Goal: Information Seeking & Learning: Check status

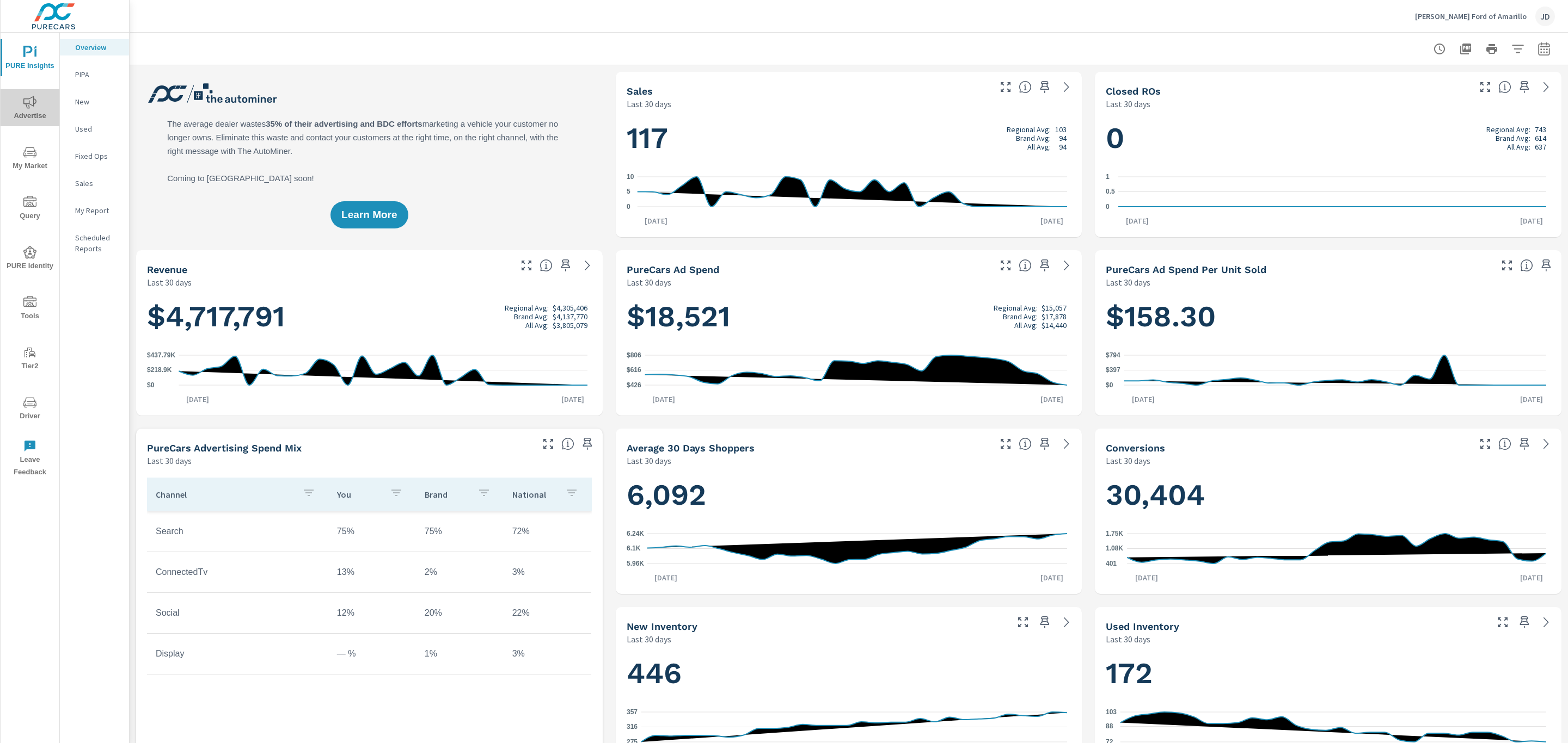
click at [17, 108] on span "Advertise" at bounding box center [30, 109] width 52 height 27
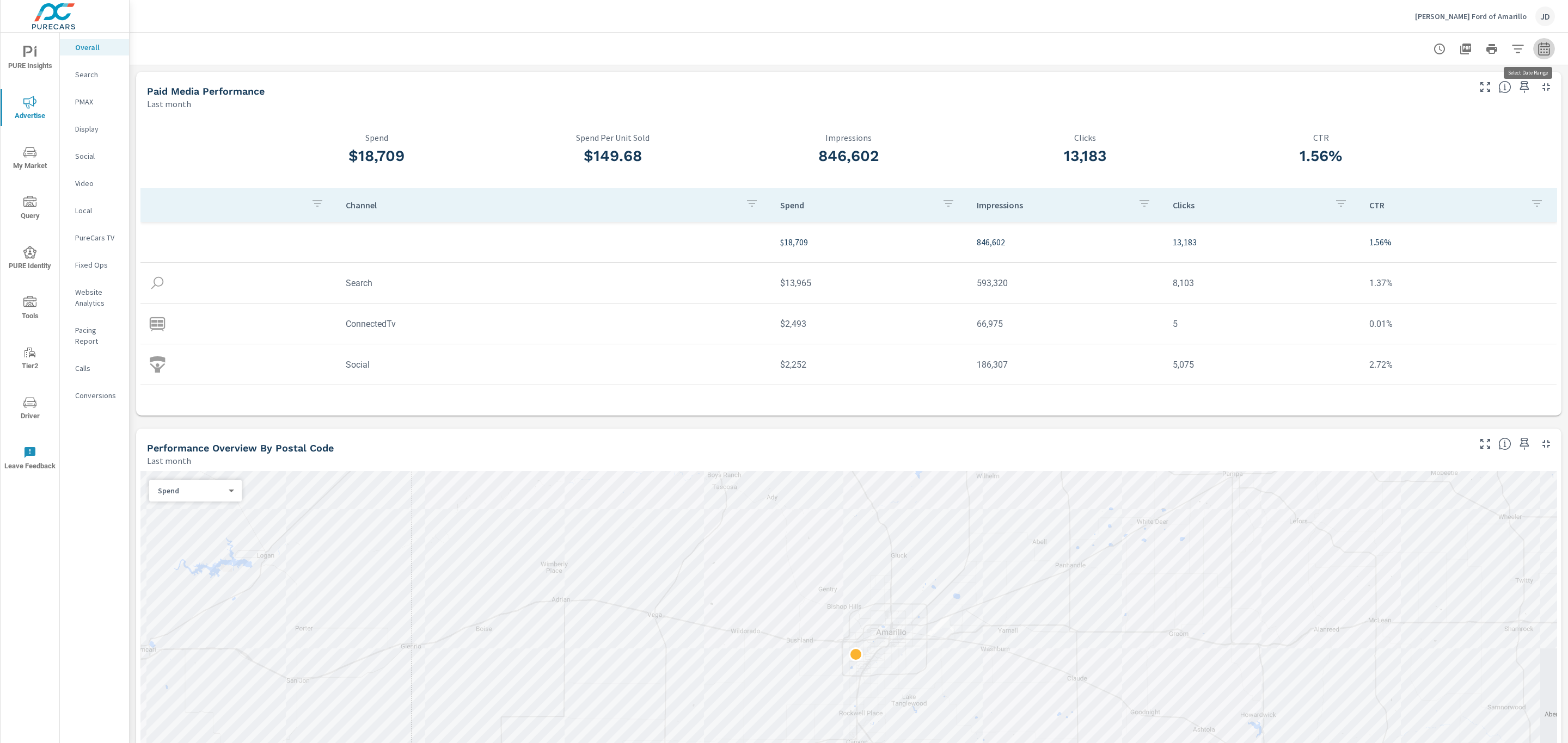
click at [1537, 51] on icon "button" at bounding box center [1544, 49] width 13 height 13
select select "Last month"
click at [1433, 123] on p "+ Add comparison" at bounding box center [1455, 122] width 139 height 13
click at [1433, 142] on select "Custom Previous period Previous month Previous year" at bounding box center [1444, 142] width 109 height 22
click at [1390, 131] on select "Custom Previous period Previous month Previous year" at bounding box center [1444, 142] width 109 height 22
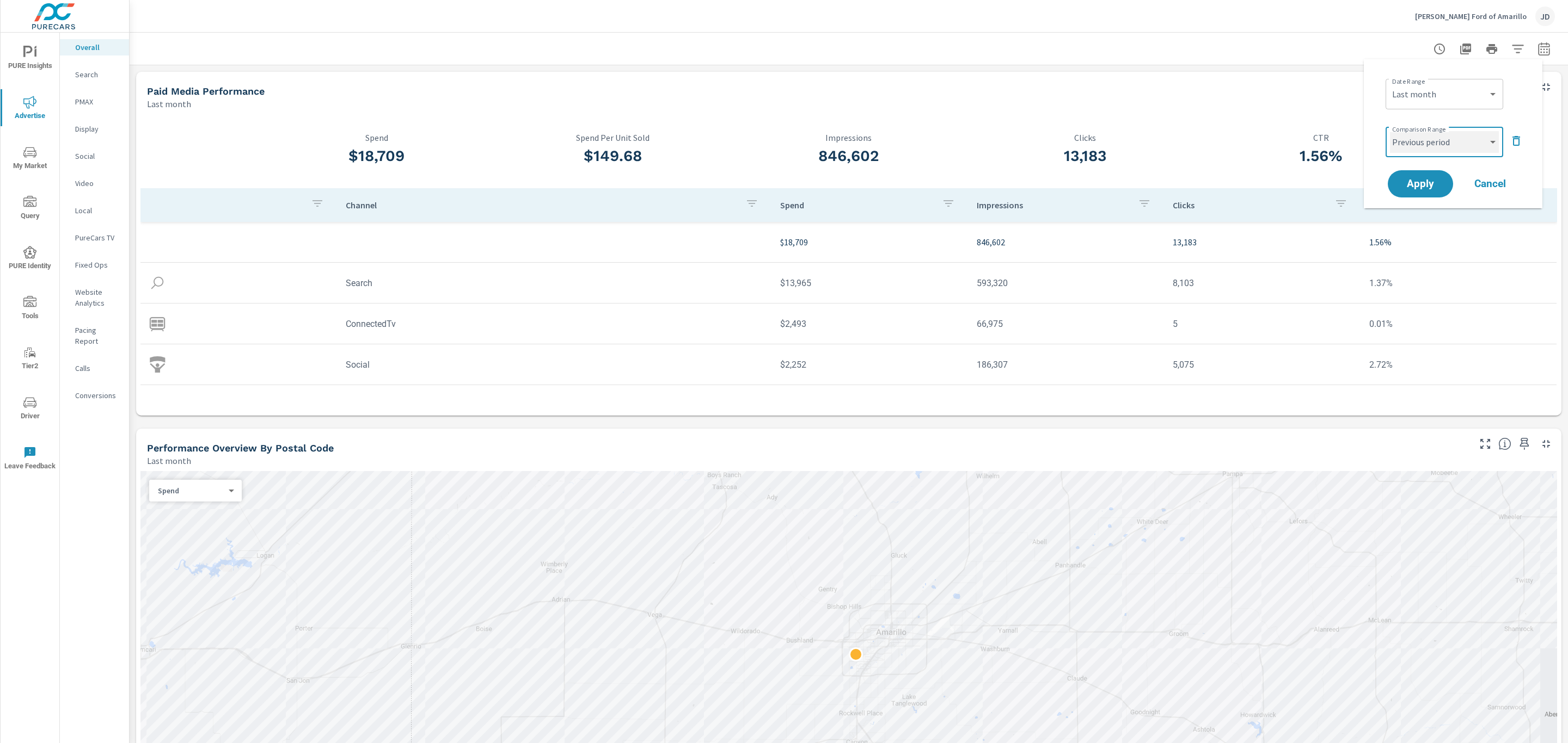
select select "Previous month"
click at [1422, 193] on button "Apply" at bounding box center [1421, 184] width 68 height 28
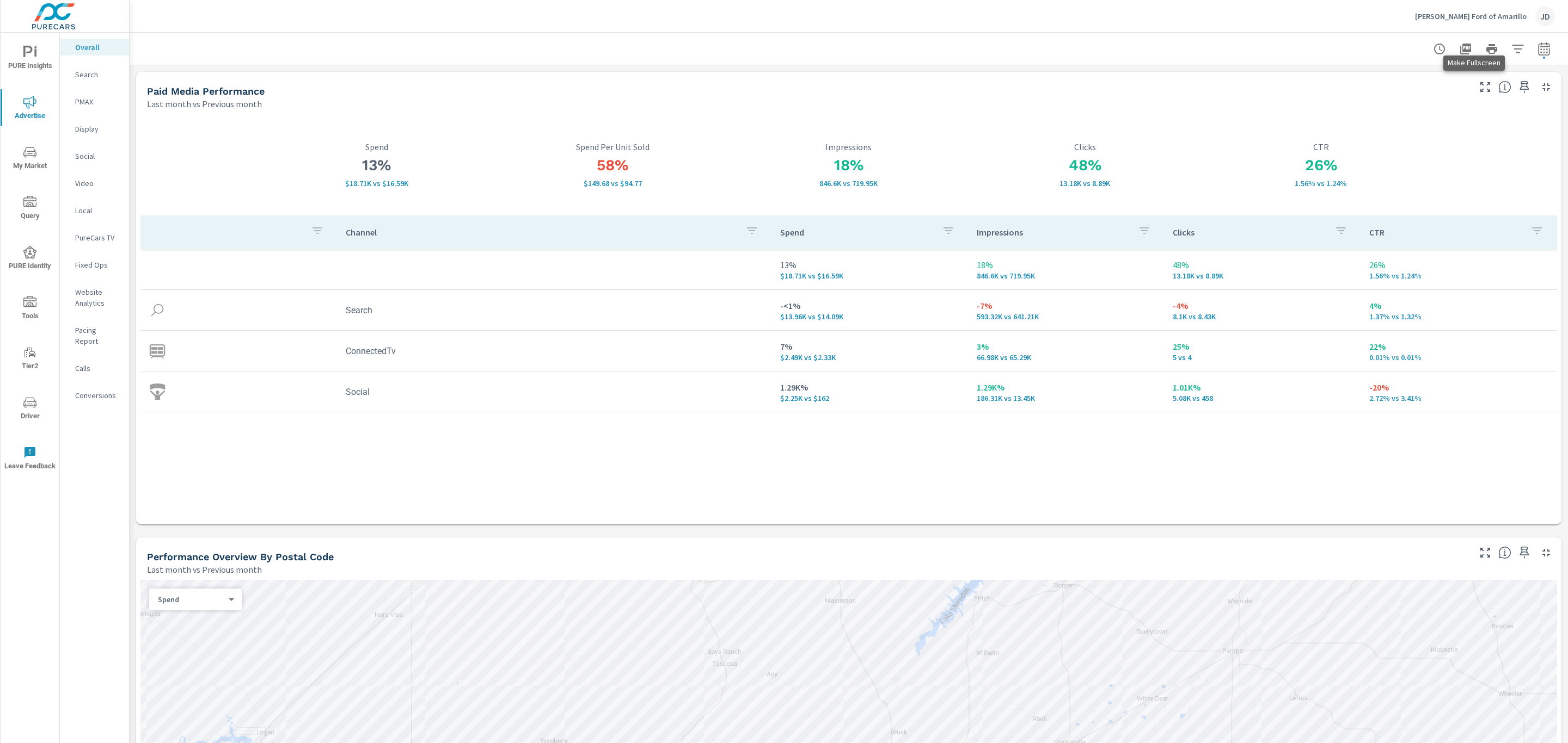
click at [1479, 89] on icon "button" at bounding box center [1485, 86] width 13 height 13
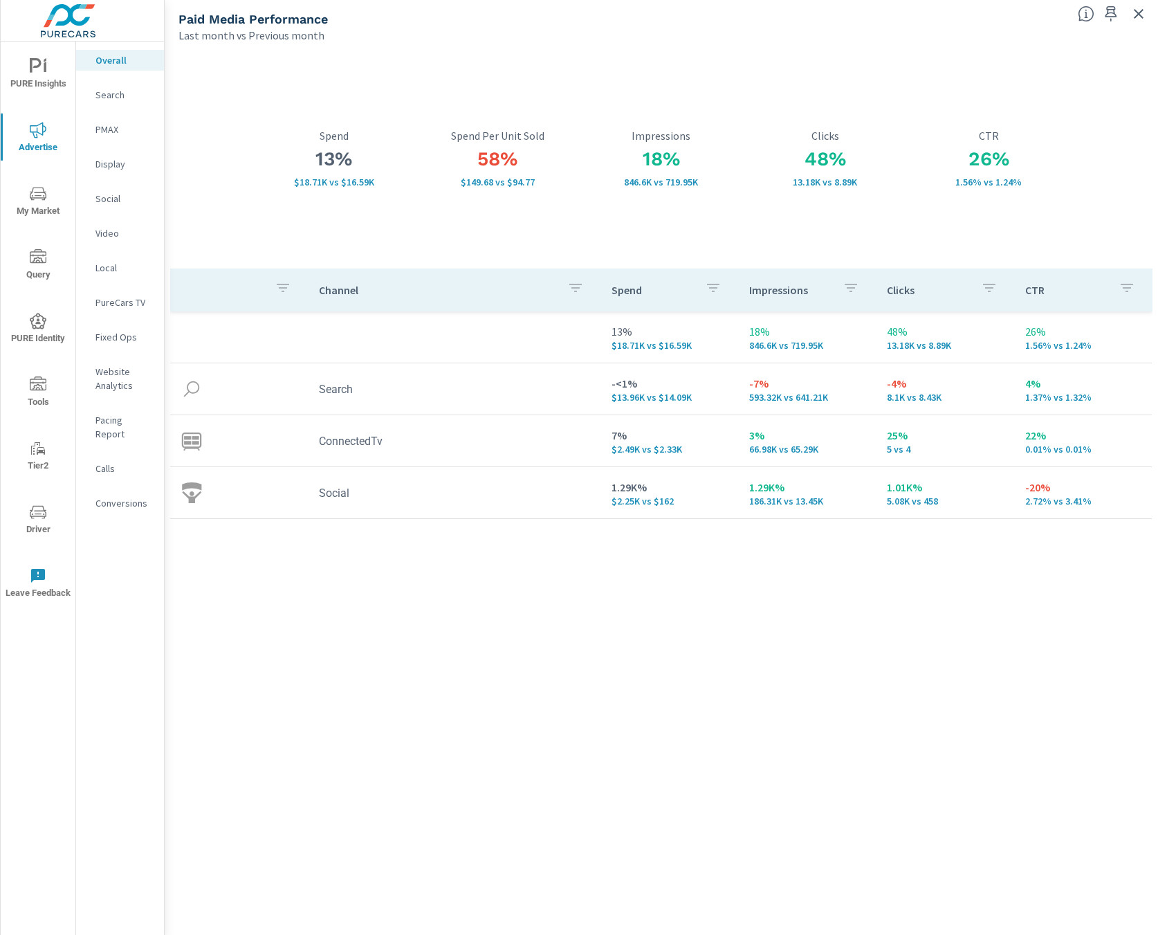
drag, startPoint x: 909, startPoint y: 596, endPoint x: 910, endPoint y: 547, distance: 49.1
click at [909, 596] on div "Channel Spend Impressions Clicks CTR 13% $18.71K vs $16.59K 18% 846.6K vs 719.9…" at bounding box center [661, 589] width 983 height 640
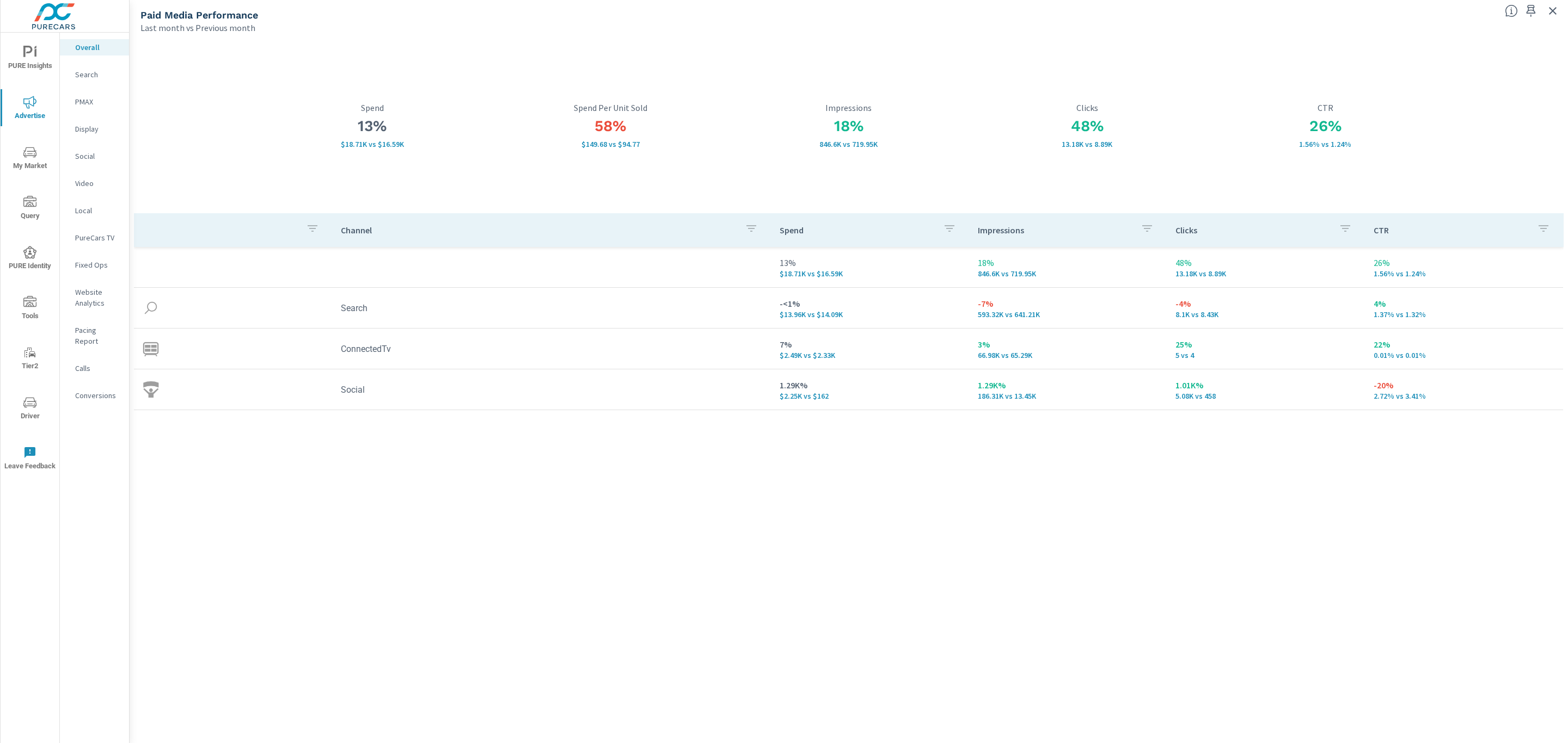
click at [1552, 9] on icon "button" at bounding box center [1552, 11] width 13 height 13
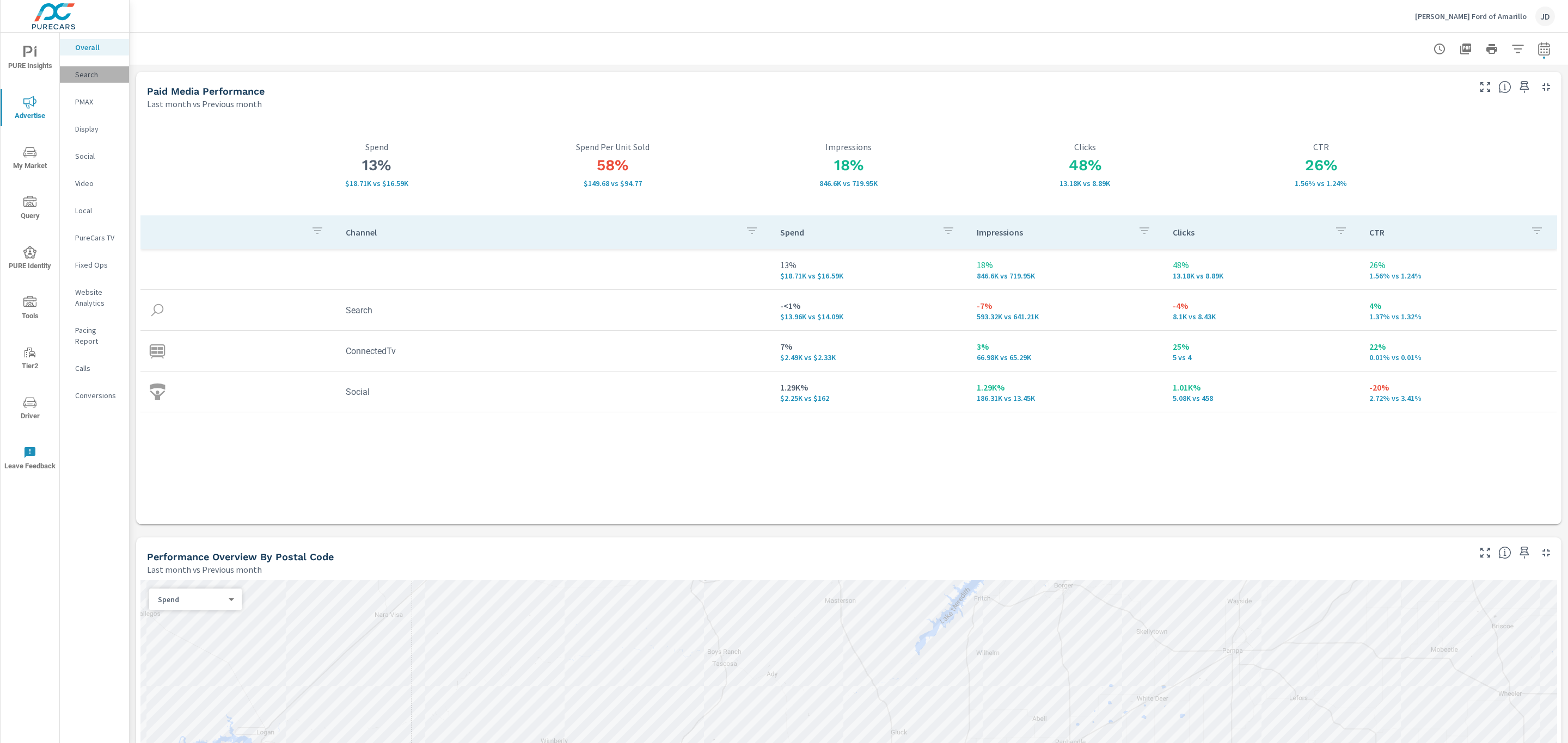
click at [79, 74] on p "Search" at bounding box center [98, 75] width 45 height 11
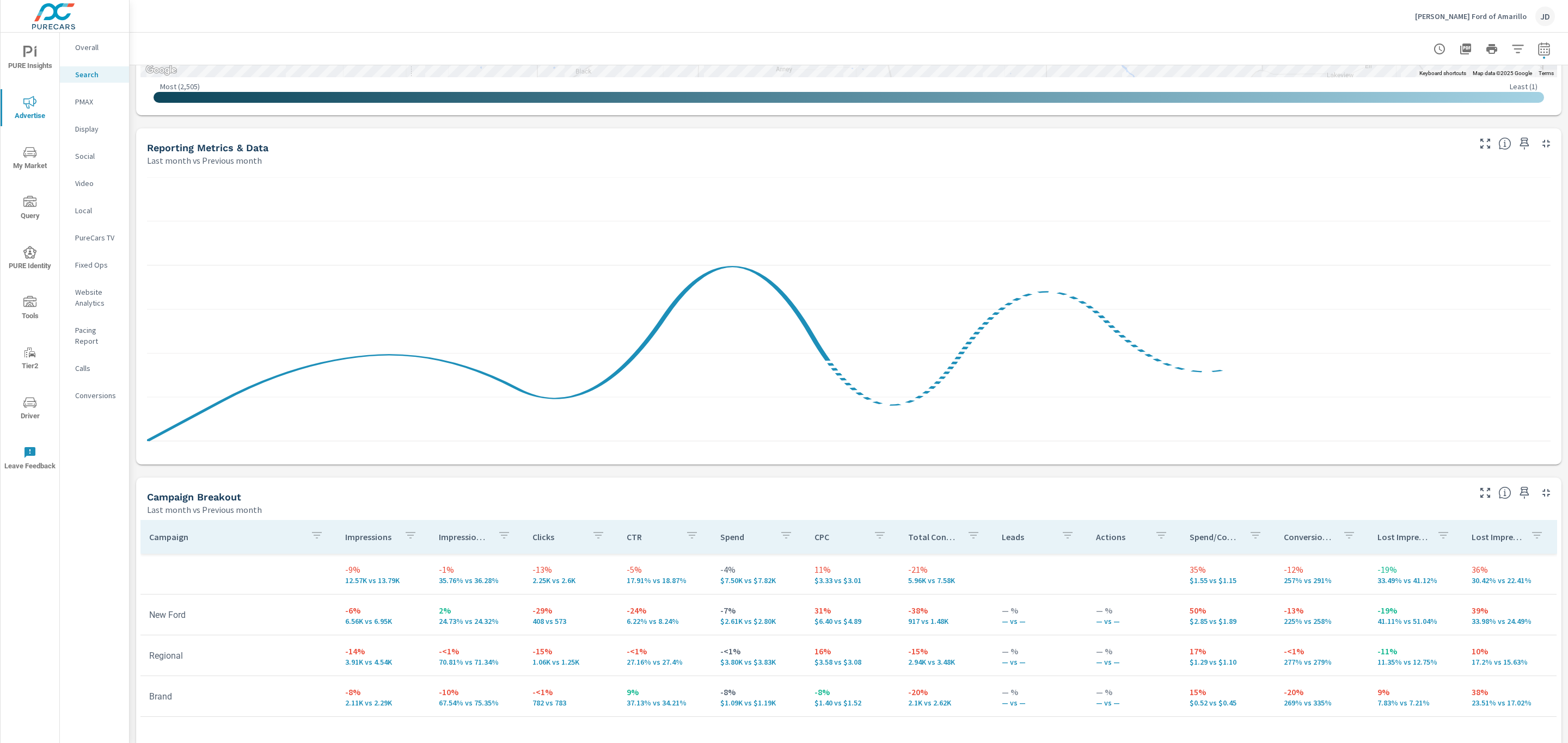
scroll to position [836, 0]
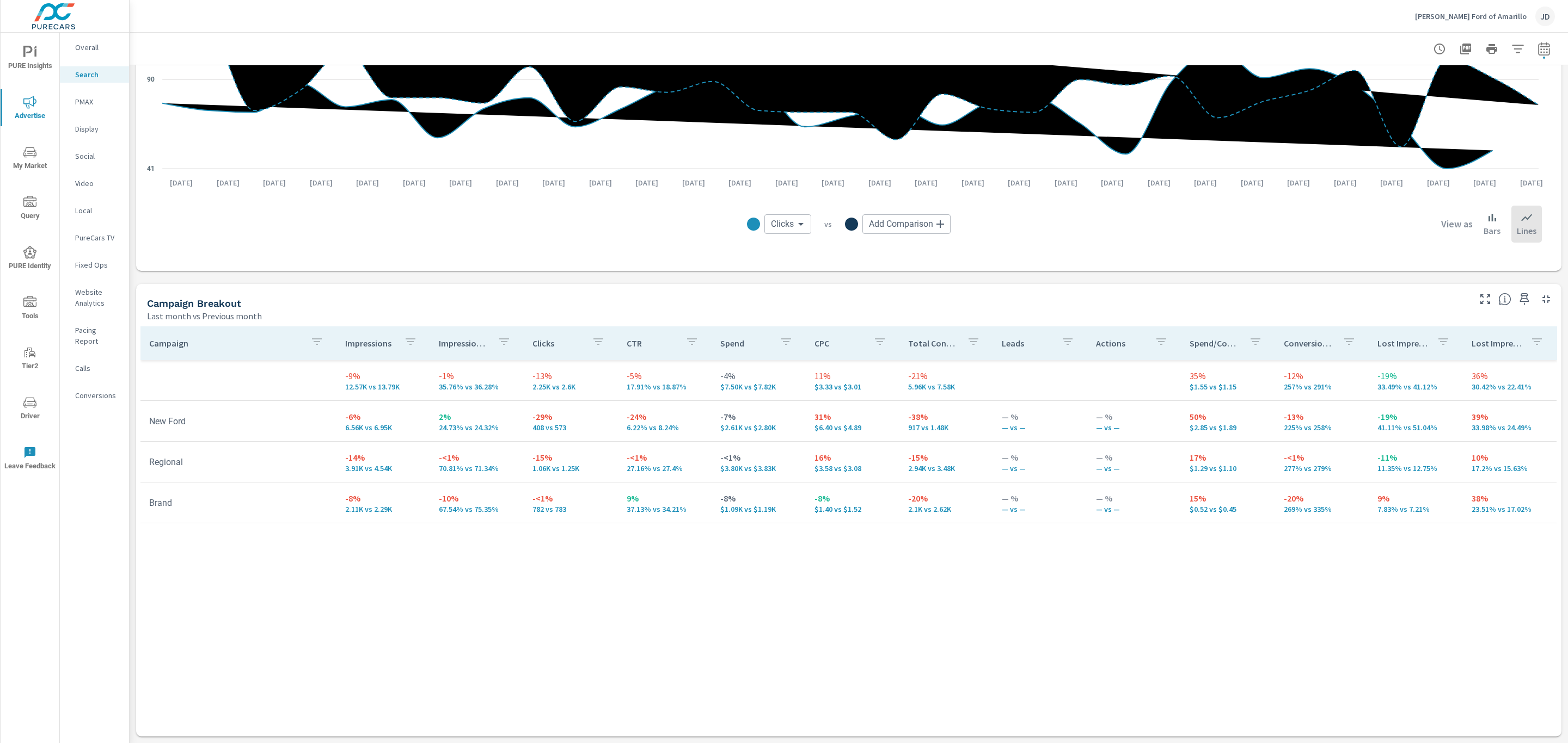
click at [83, 101] on p "PMAX" at bounding box center [98, 101] width 45 height 11
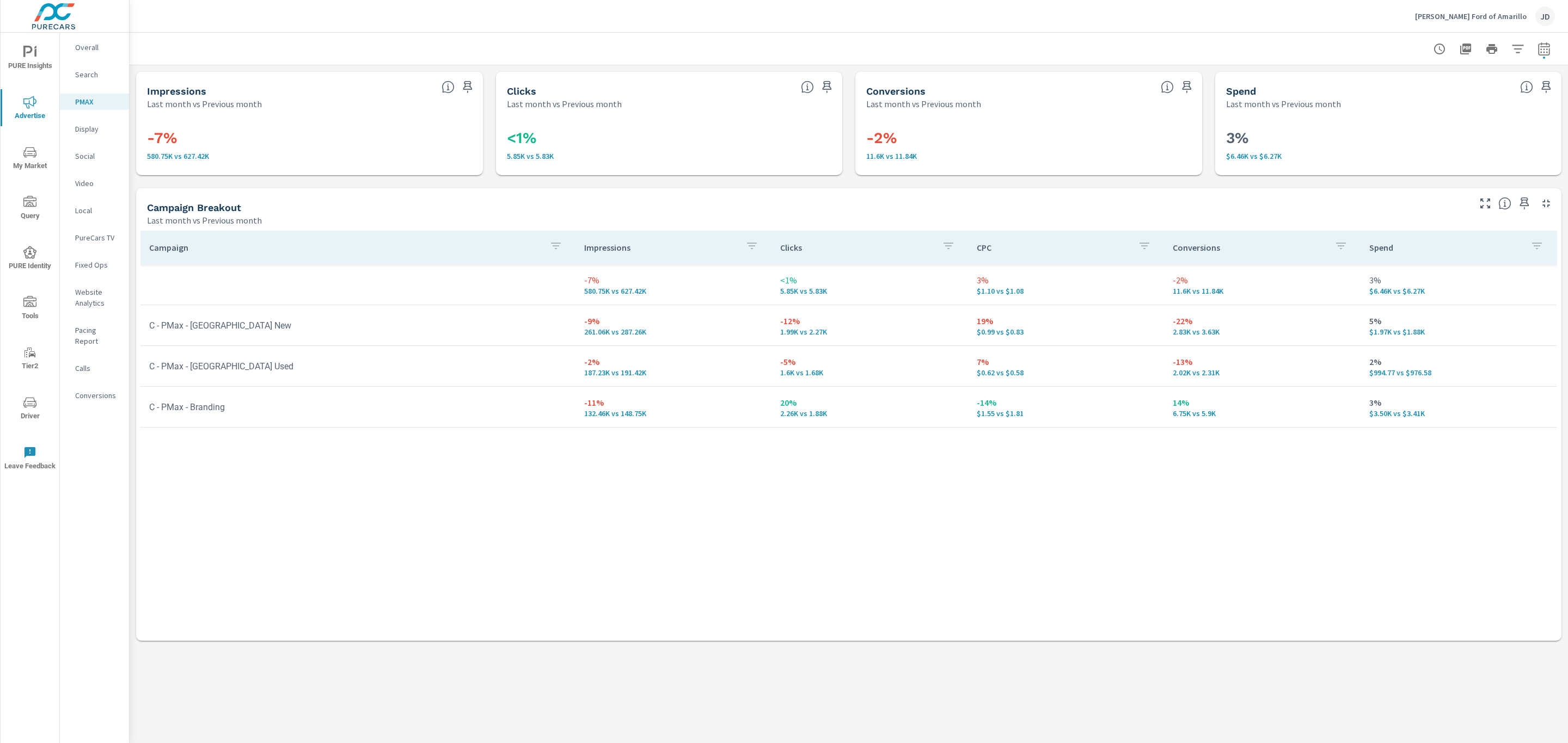
click at [87, 79] on p "Search" at bounding box center [98, 75] width 45 height 11
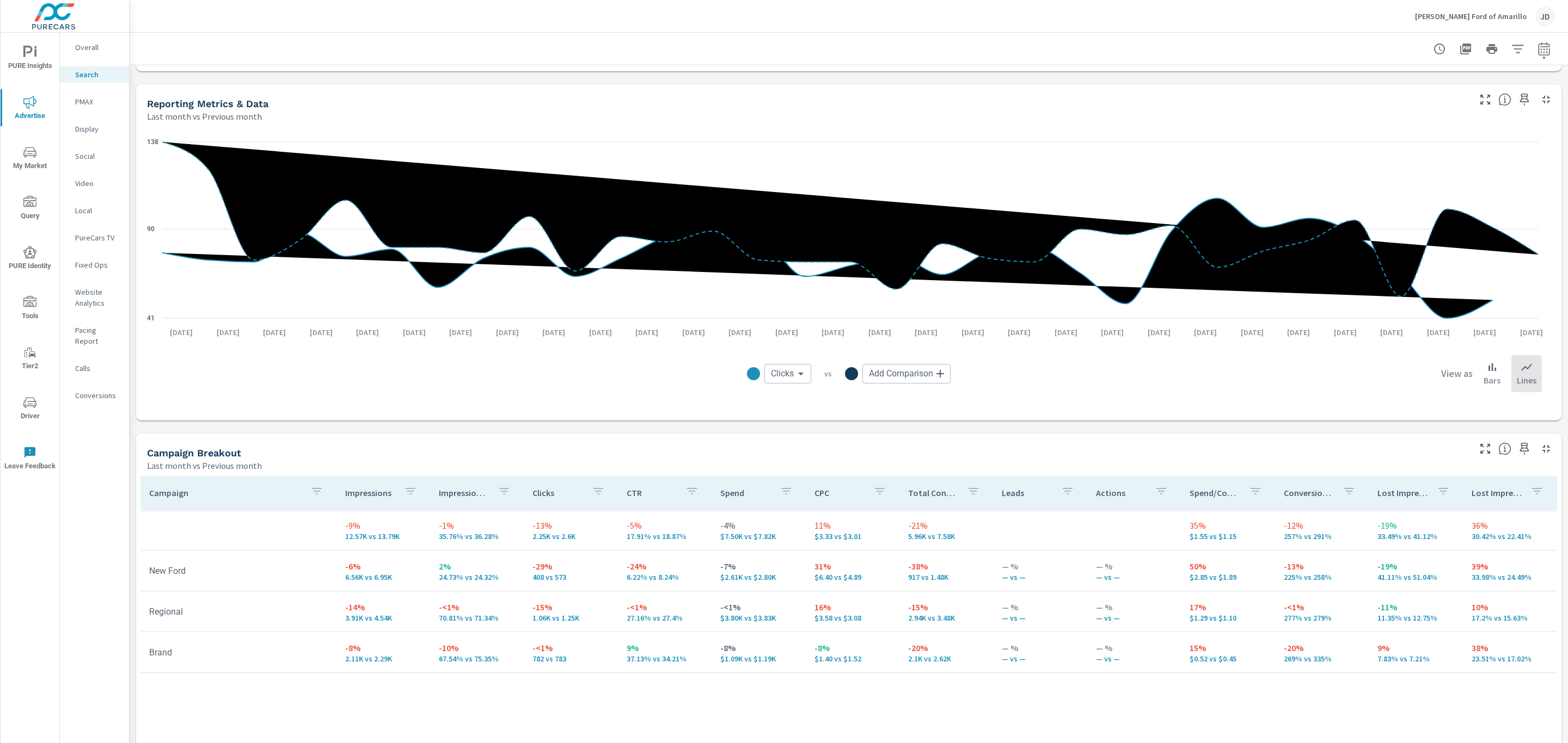
scroll to position [836, 0]
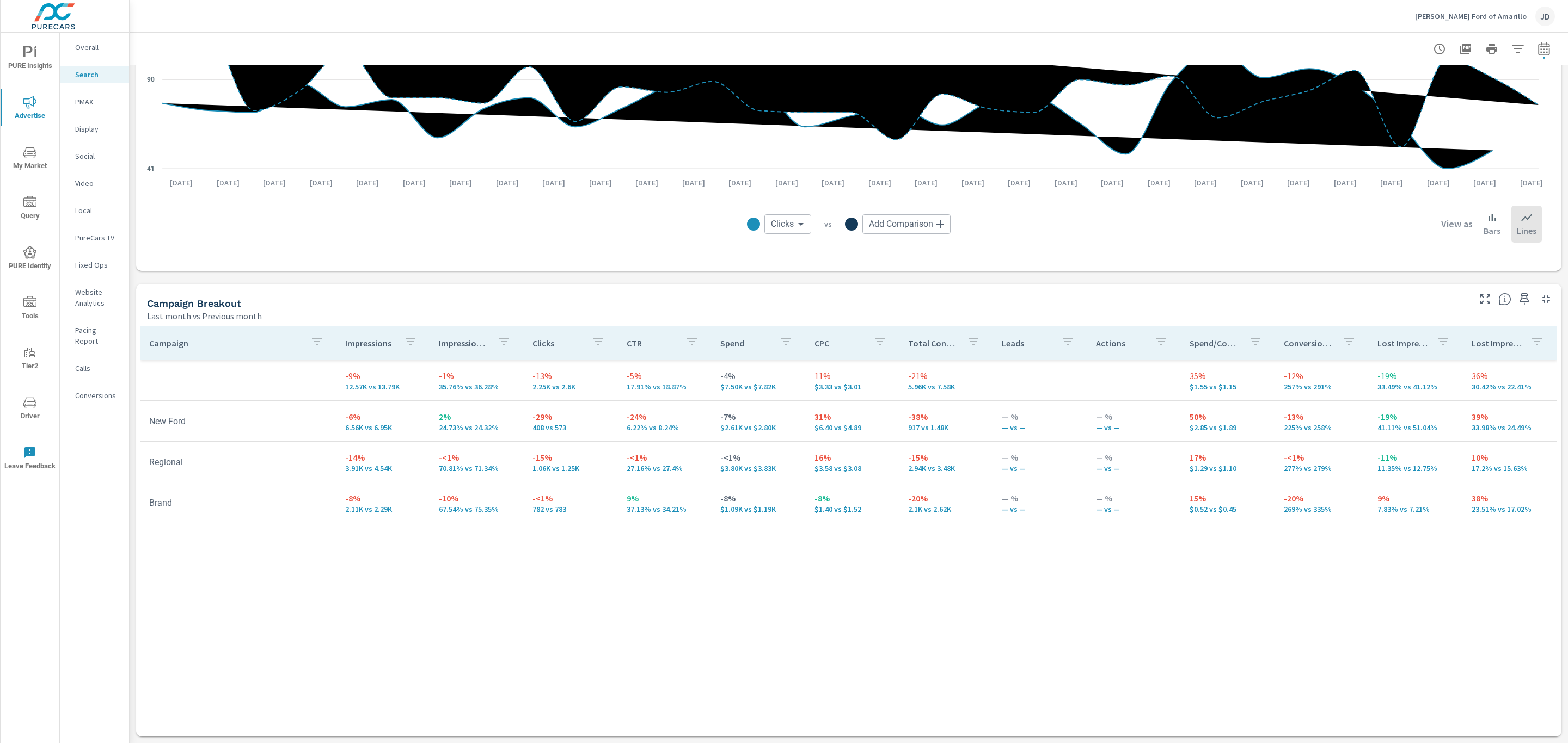
click at [22, 156] on span "My Market" at bounding box center [30, 159] width 52 height 27
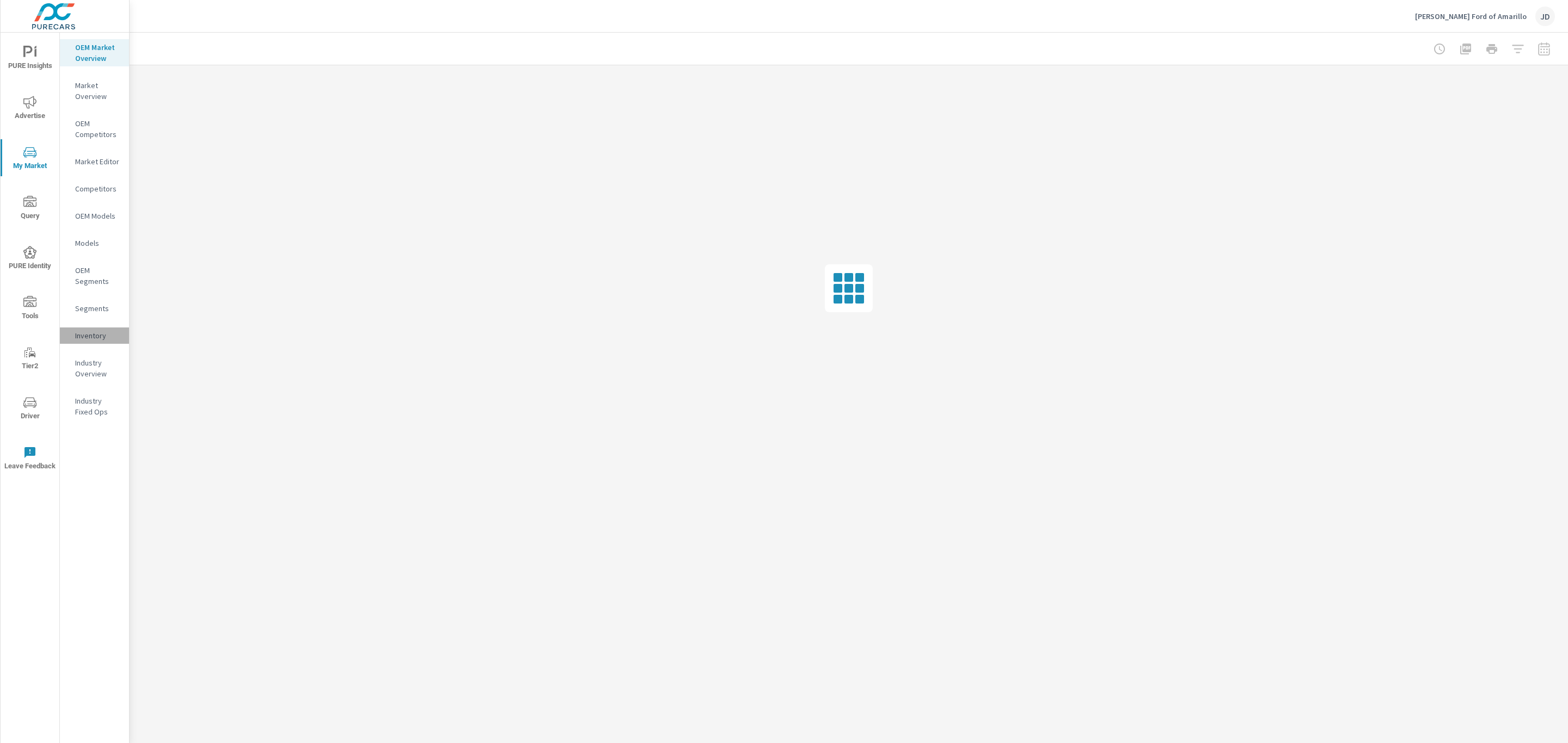
click at [85, 328] on div "Inventory" at bounding box center [94, 336] width 69 height 17
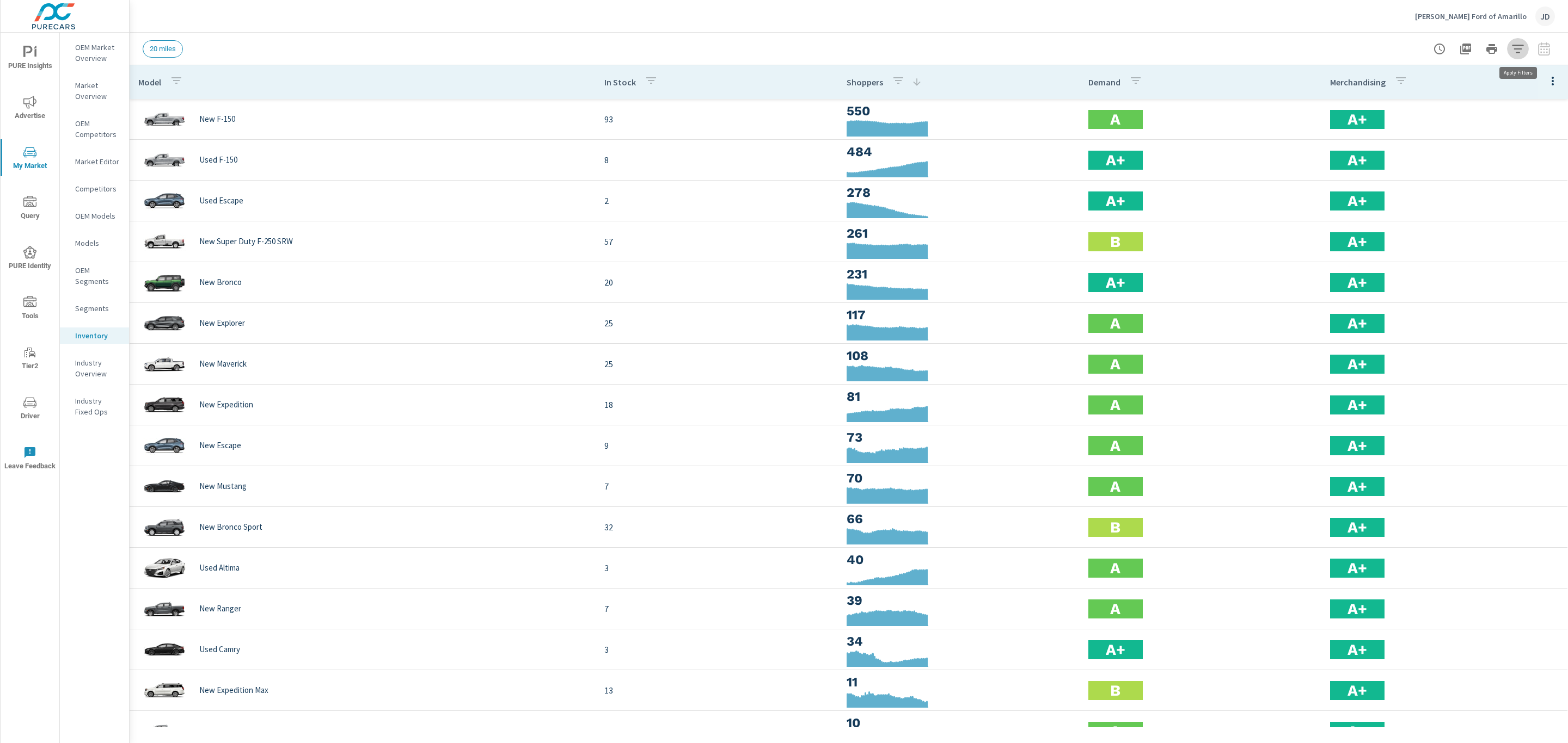
click at [1522, 42] on icon "button" at bounding box center [1518, 49] width 13 height 13
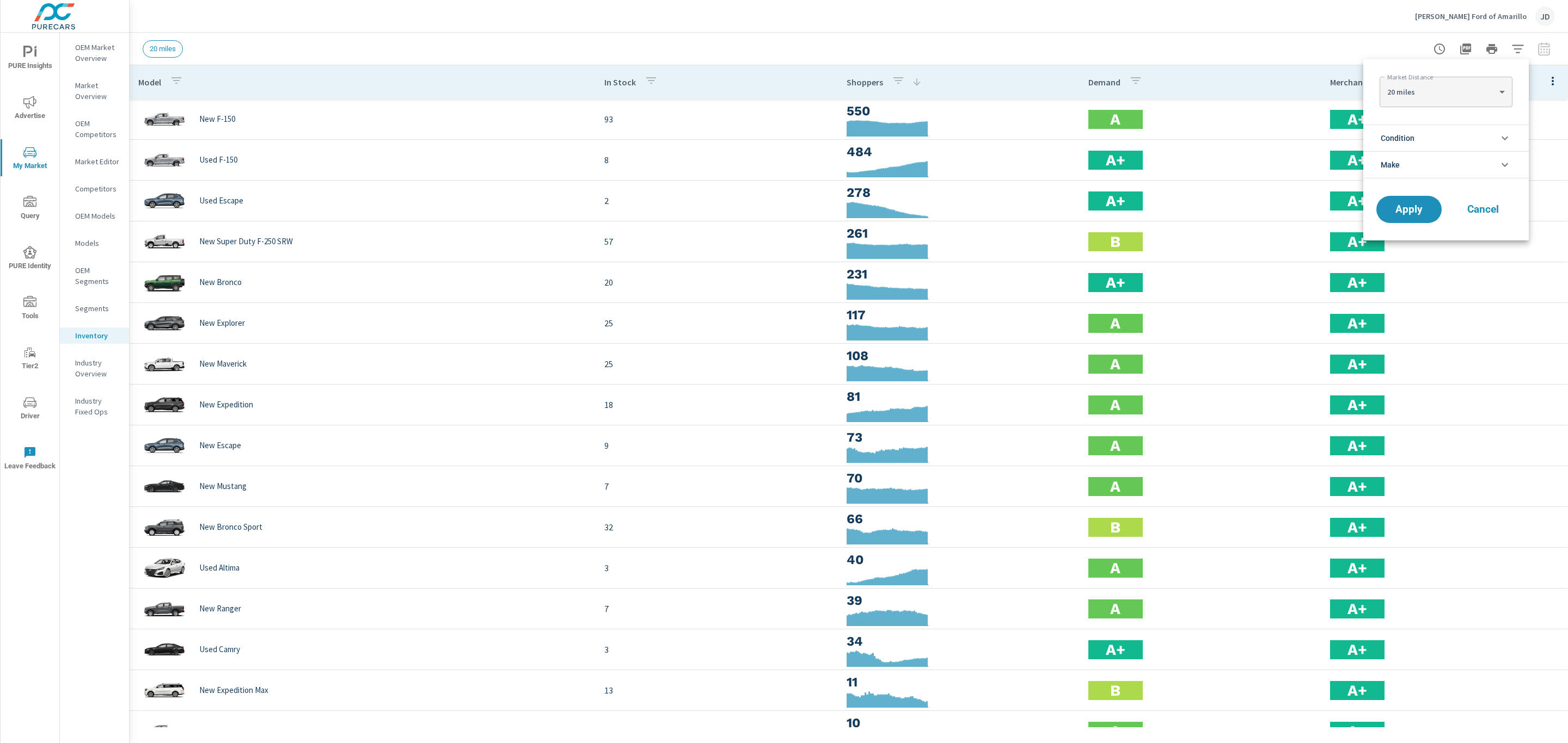
click at [1430, 131] on li "Condition" at bounding box center [1446, 138] width 165 height 27
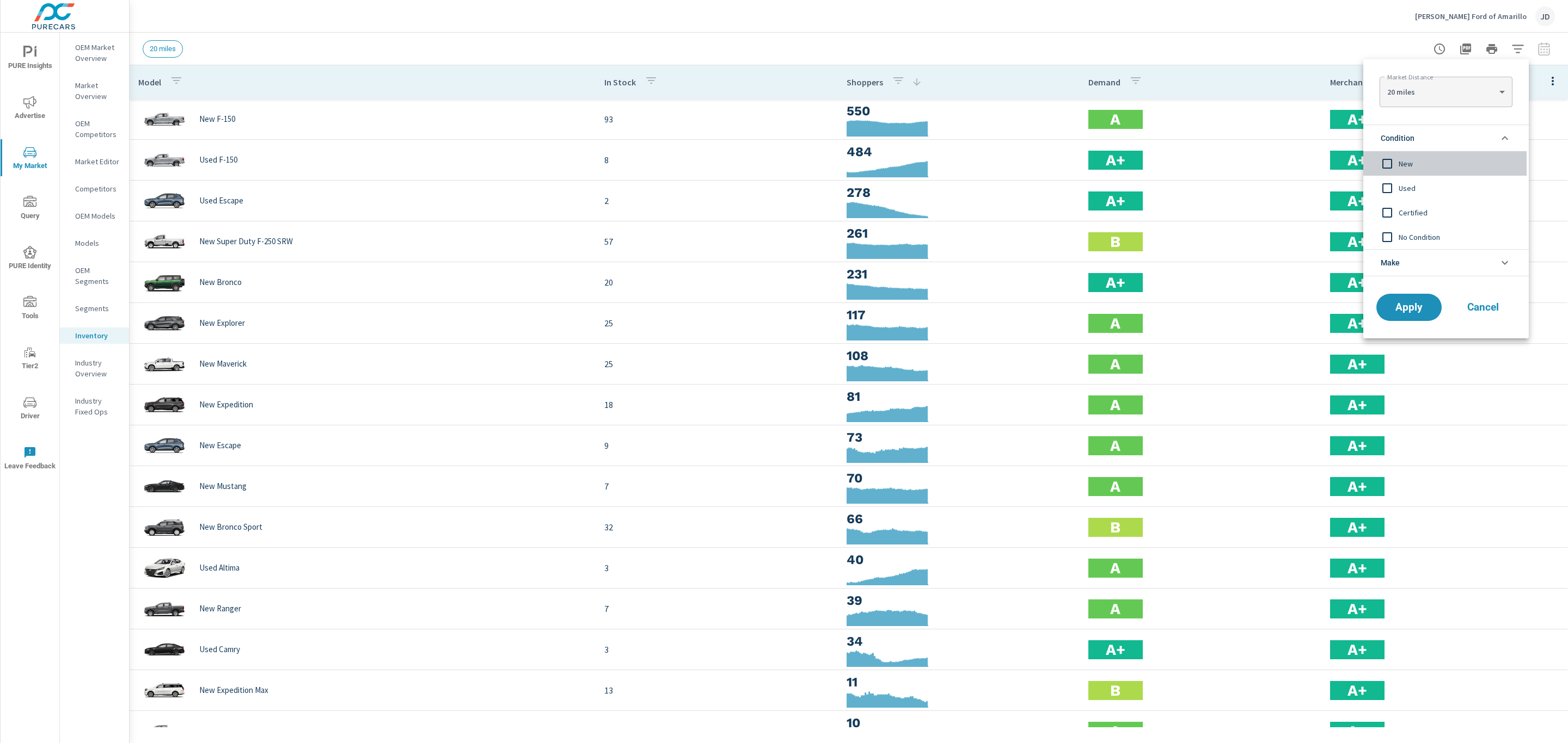
click at [1382, 168] on input "filter options" at bounding box center [1387, 164] width 23 height 23
click at [1393, 309] on span "Apply" at bounding box center [1409, 307] width 45 height 10
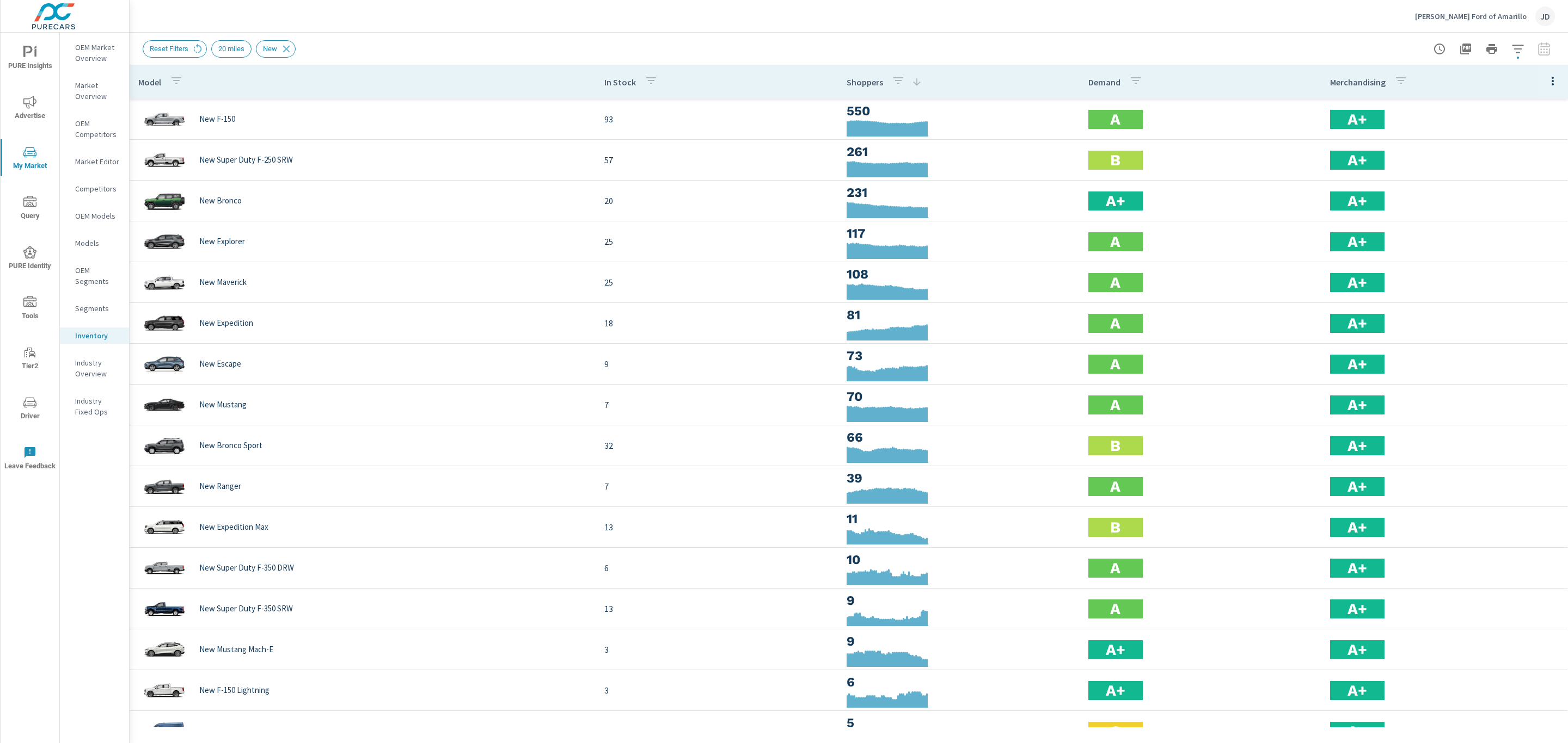
click at [1544, 17] on div "JD" at bounding box center [1545, 16] width 20 height 20
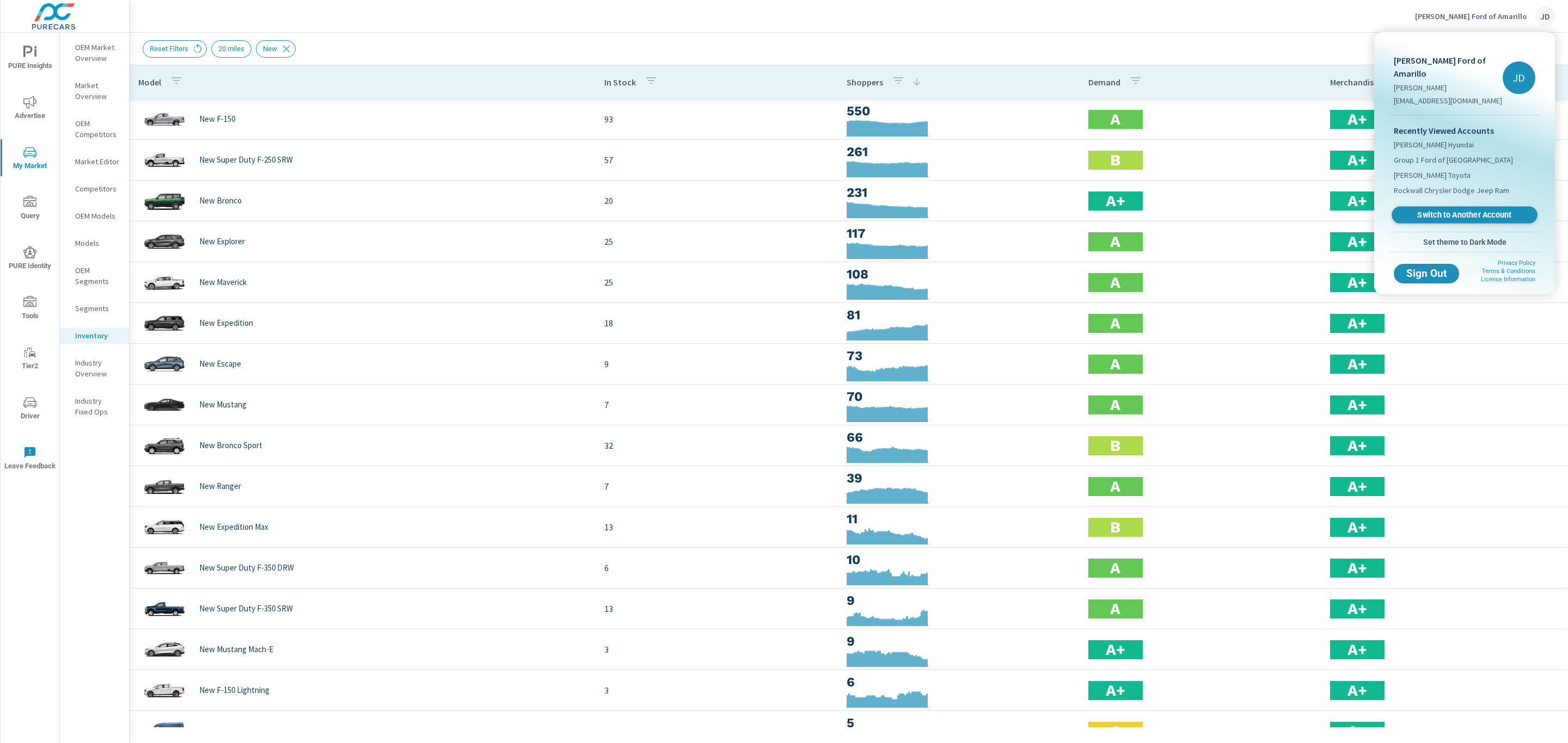
click at [1493, 210] on span "Switch to Another Account" at bounding box center [1464, 215] width 134 height 10
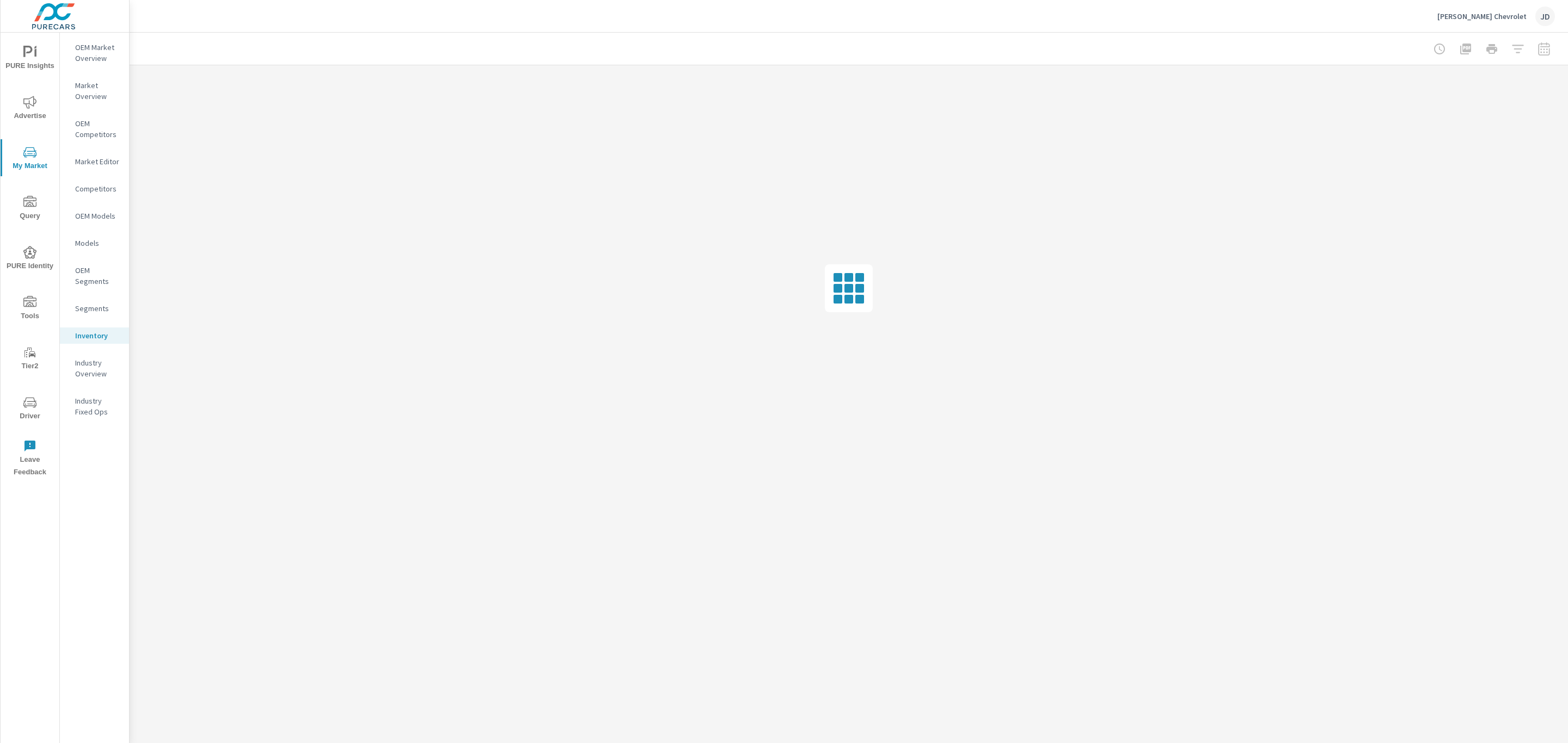
click at [31, 105] on icon "nav menu" at bounding box center [30, 102] width 13 height 13
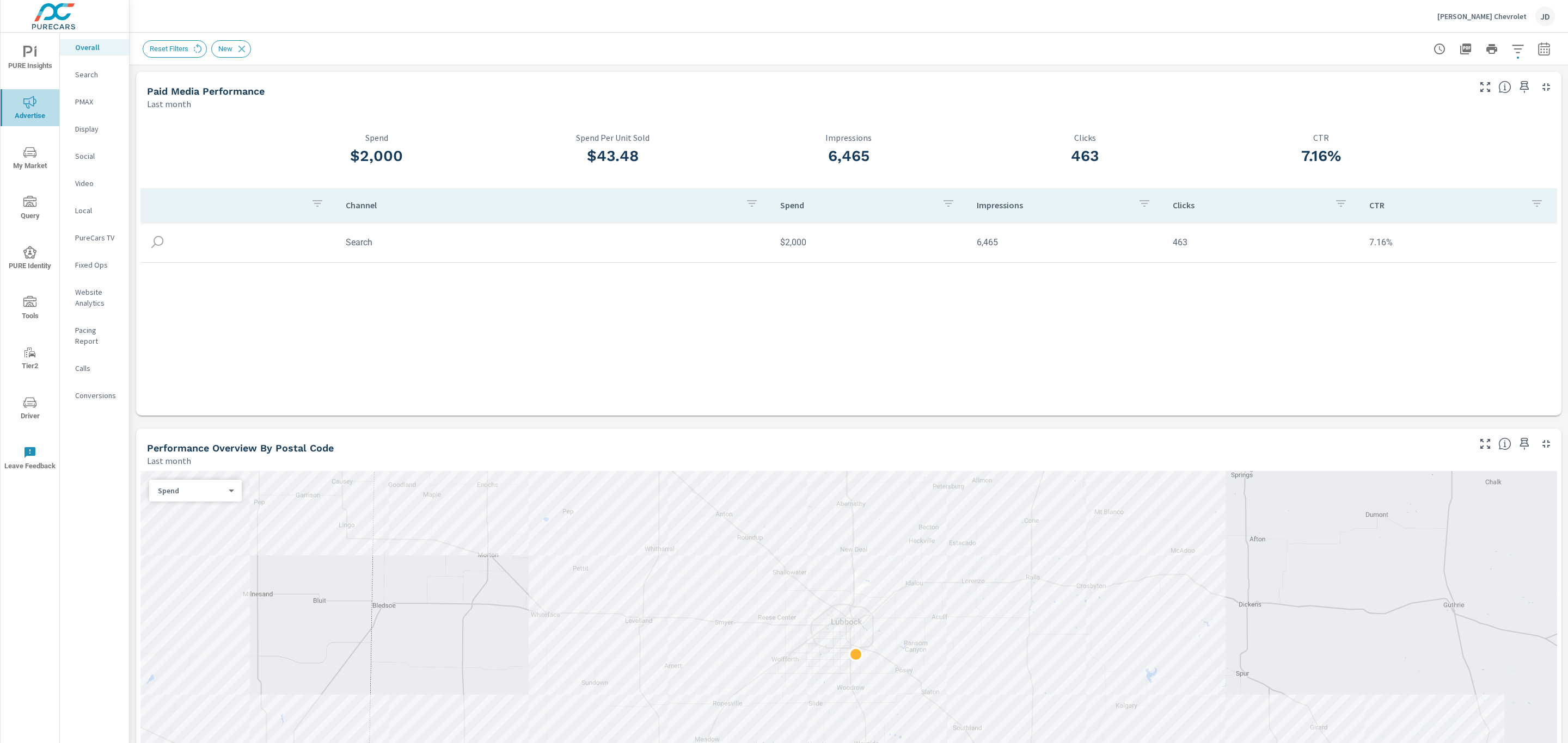
click at [35, 106] on icon "nav menu" at bounding box center [30, 102] width 13 height 13
click at [1511, 50] on icon "button" at bounding box center [1518, 49] width 13 height 13
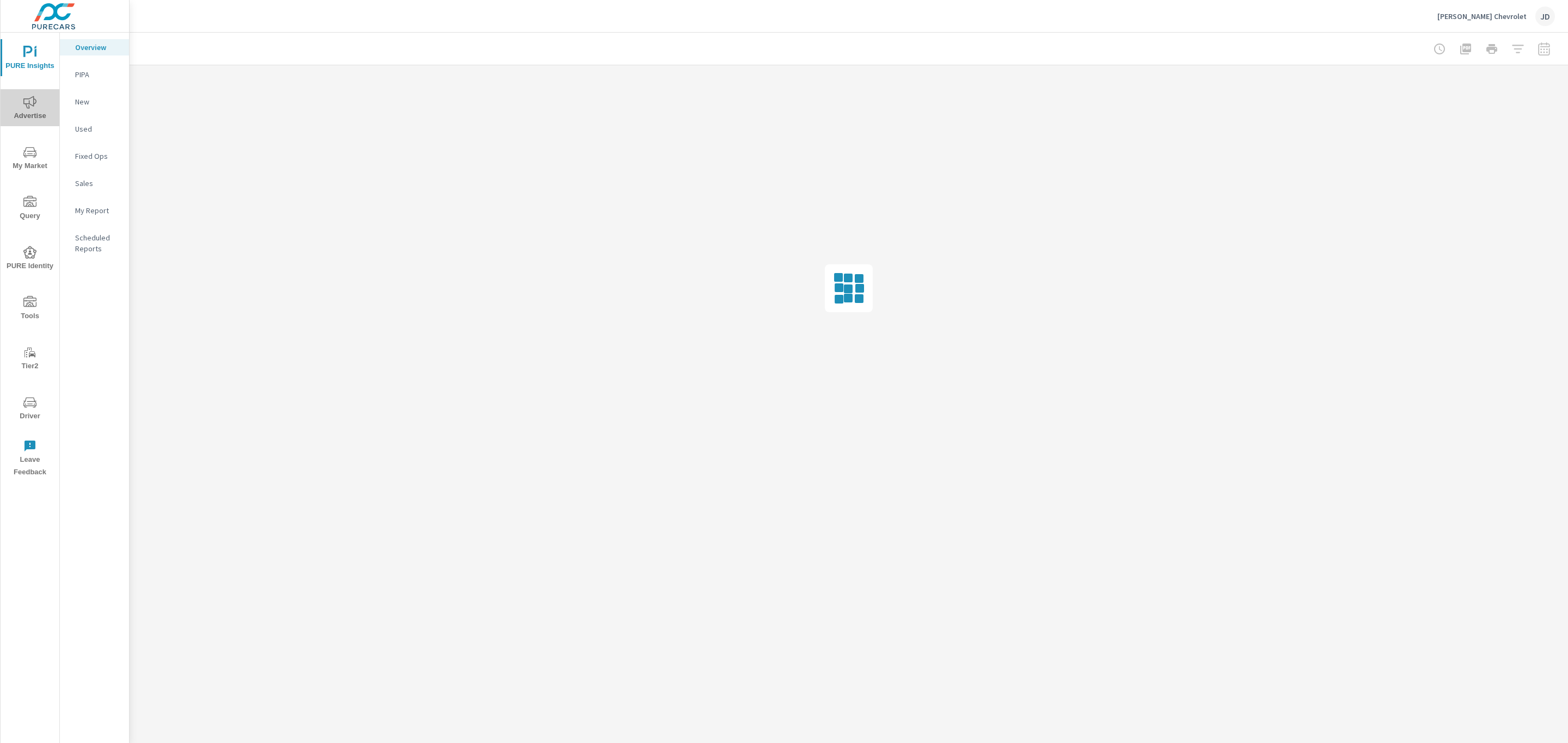
click at [36, 98] on icon "nav menu" at bounding box center [30, 102] width 13 height 13
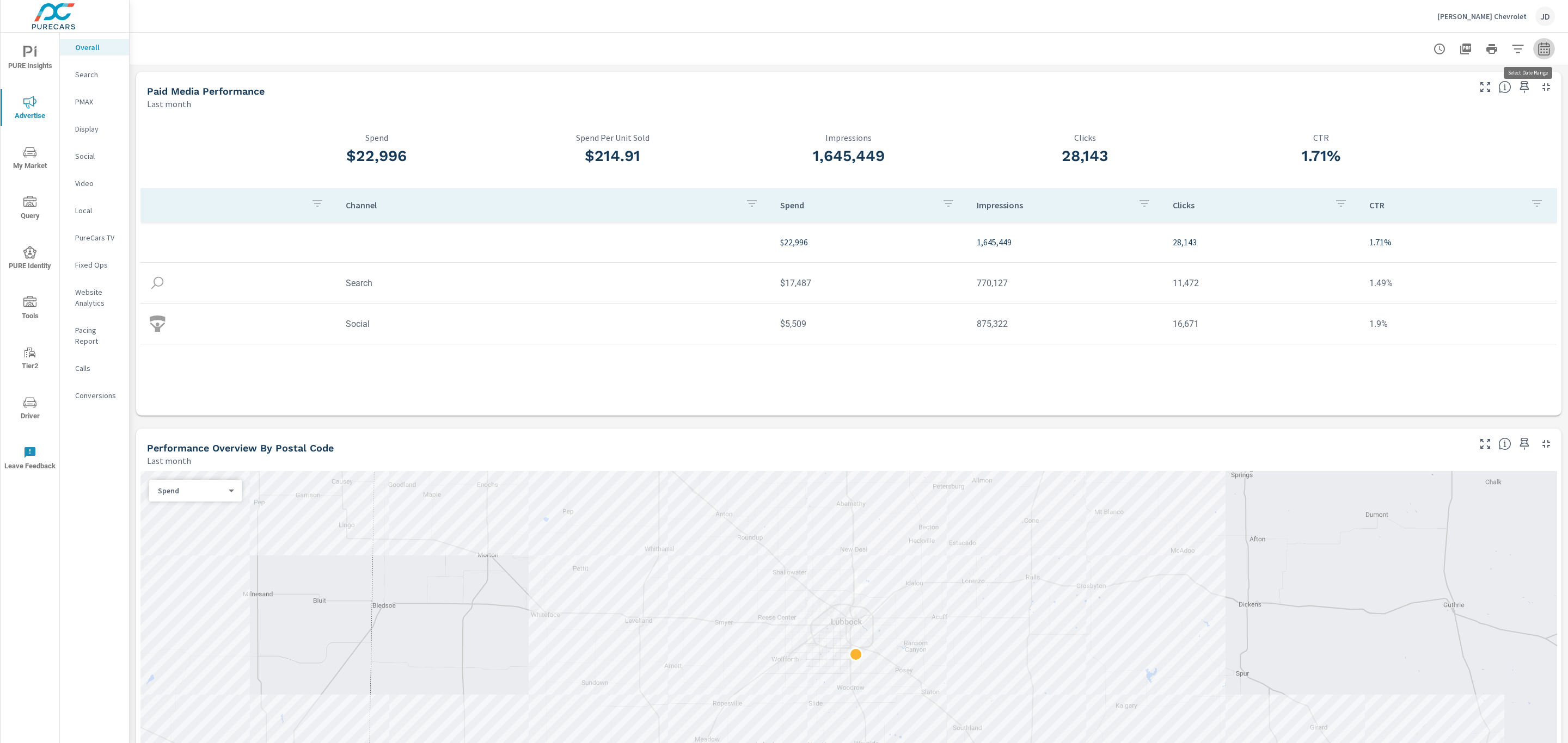
click at [1537, 47] on icon "button" at bounding box center [1544, 49] width 13 height 13
select select "Last month"
click at [1441, 123] on p "+ Add comparison" at bounding box center [1455, 122] width 139 height 13
click at [1440, 145] on select "Custom Previous period Previous month Previous year" at bounding box center [1444, 142] width 109 height 22
click at [1390, 131] on select "Custom Previous period Previous month Previous year" at bounding box center [1444, 142] width 109 height 22
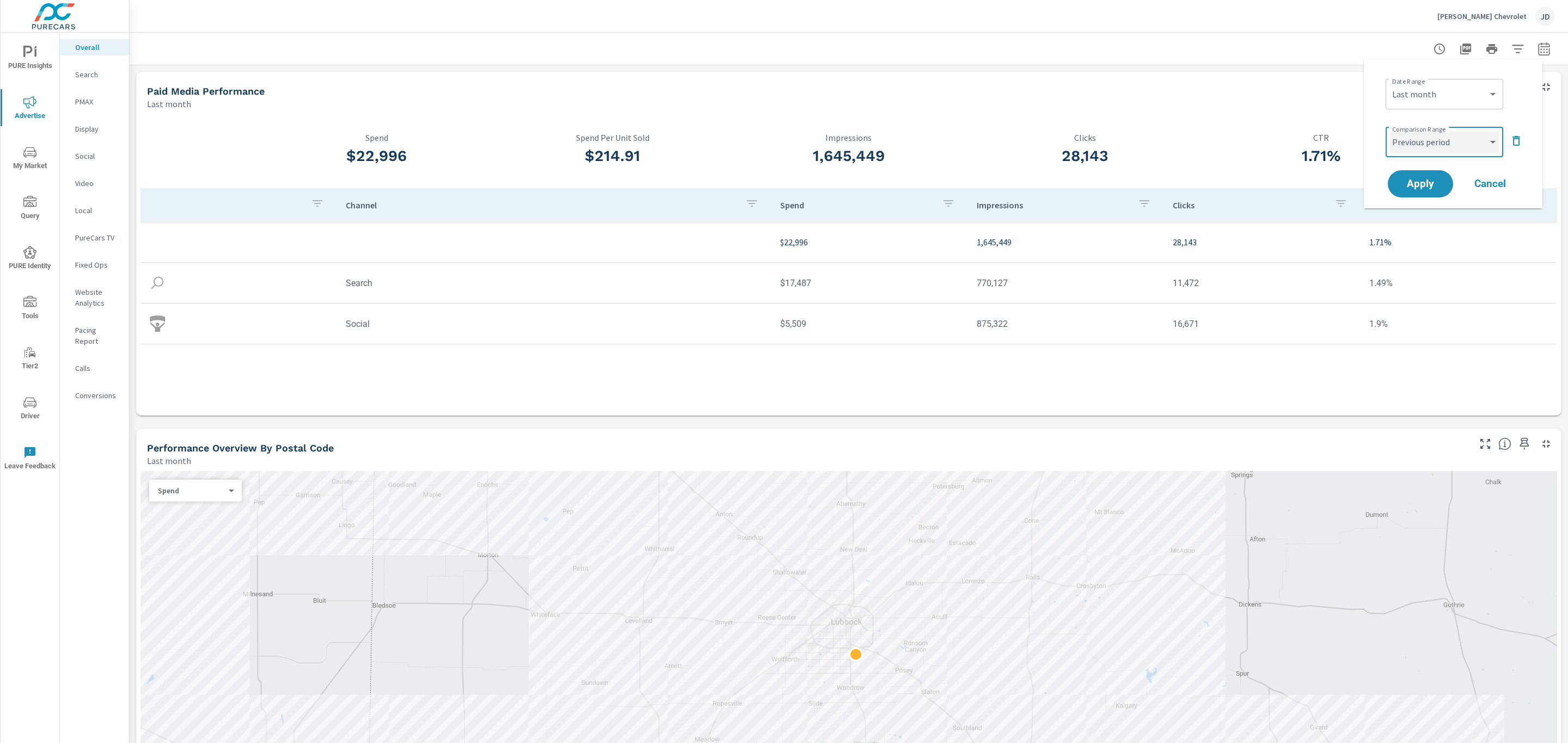
select select "Previous month"
click at [1402, 185] on span "Apply" at bounding box center [1420, 184] width 45 height 10
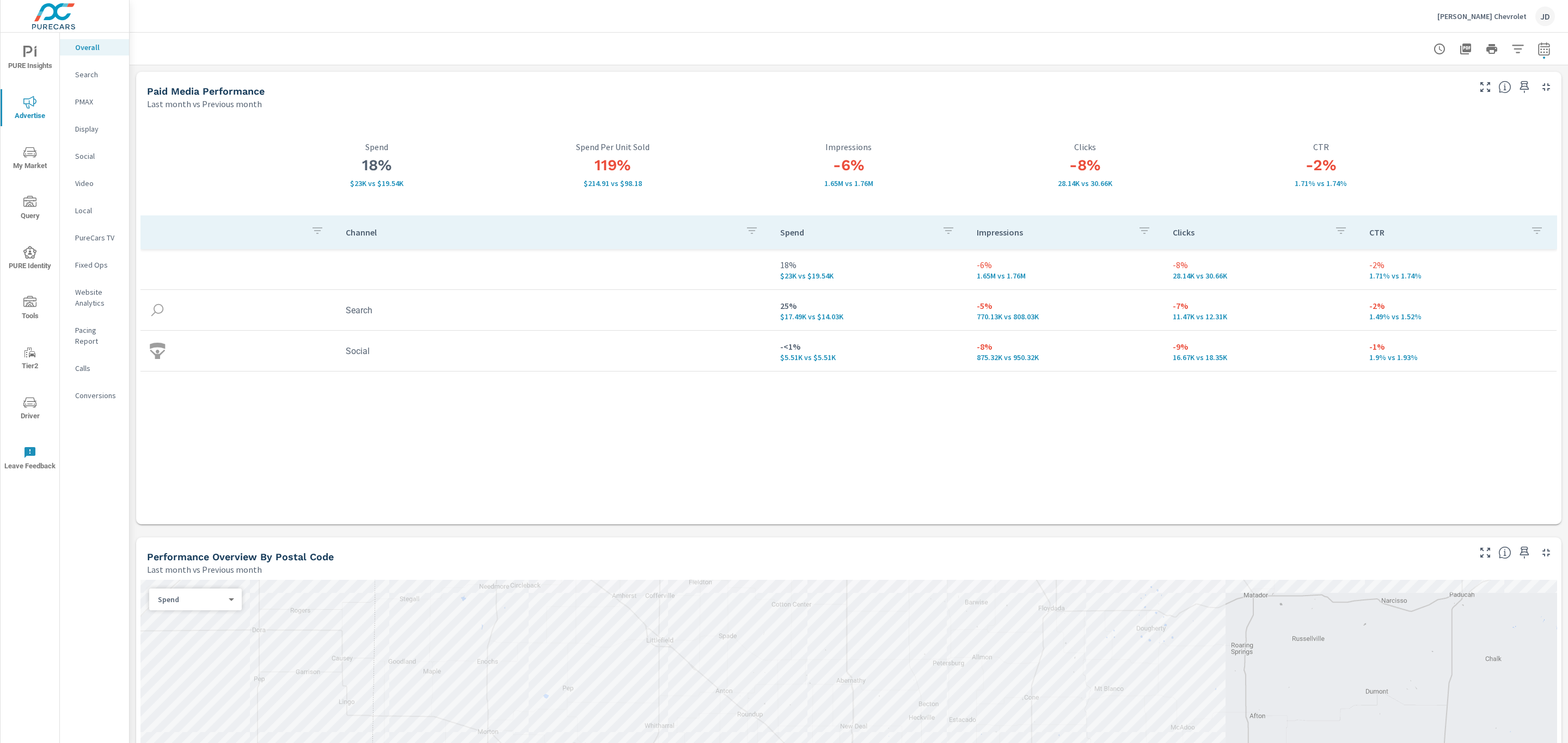
click at [1477, 94] on button "button" at bounding box center [1485, 87] width 17 height 17
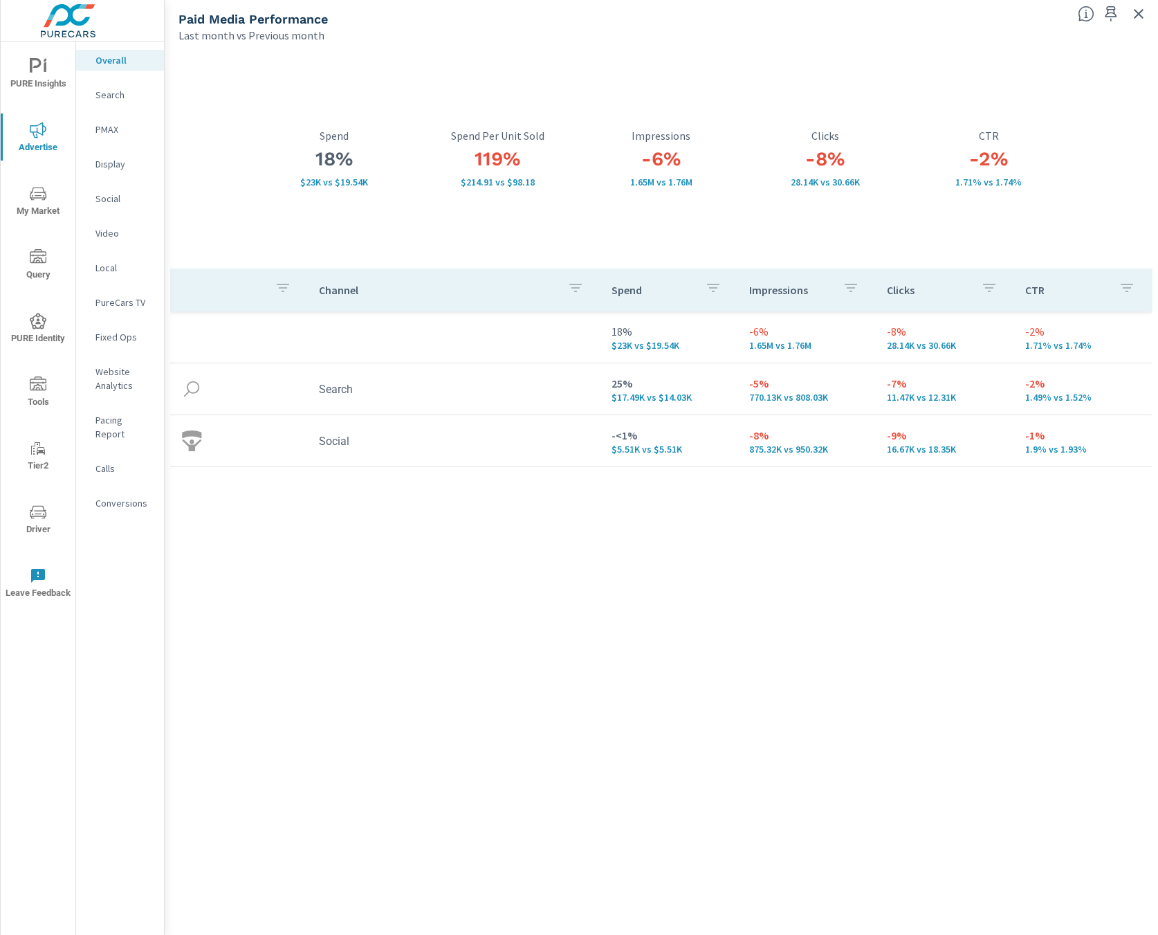
click at [962, 532] on div "Channel Spend Impressions Clicks CTR 18% $23K vs $19.54K -6% 1.65M vs 1.76M -8%…" at bounding box center [661, 589] width 983 height 640
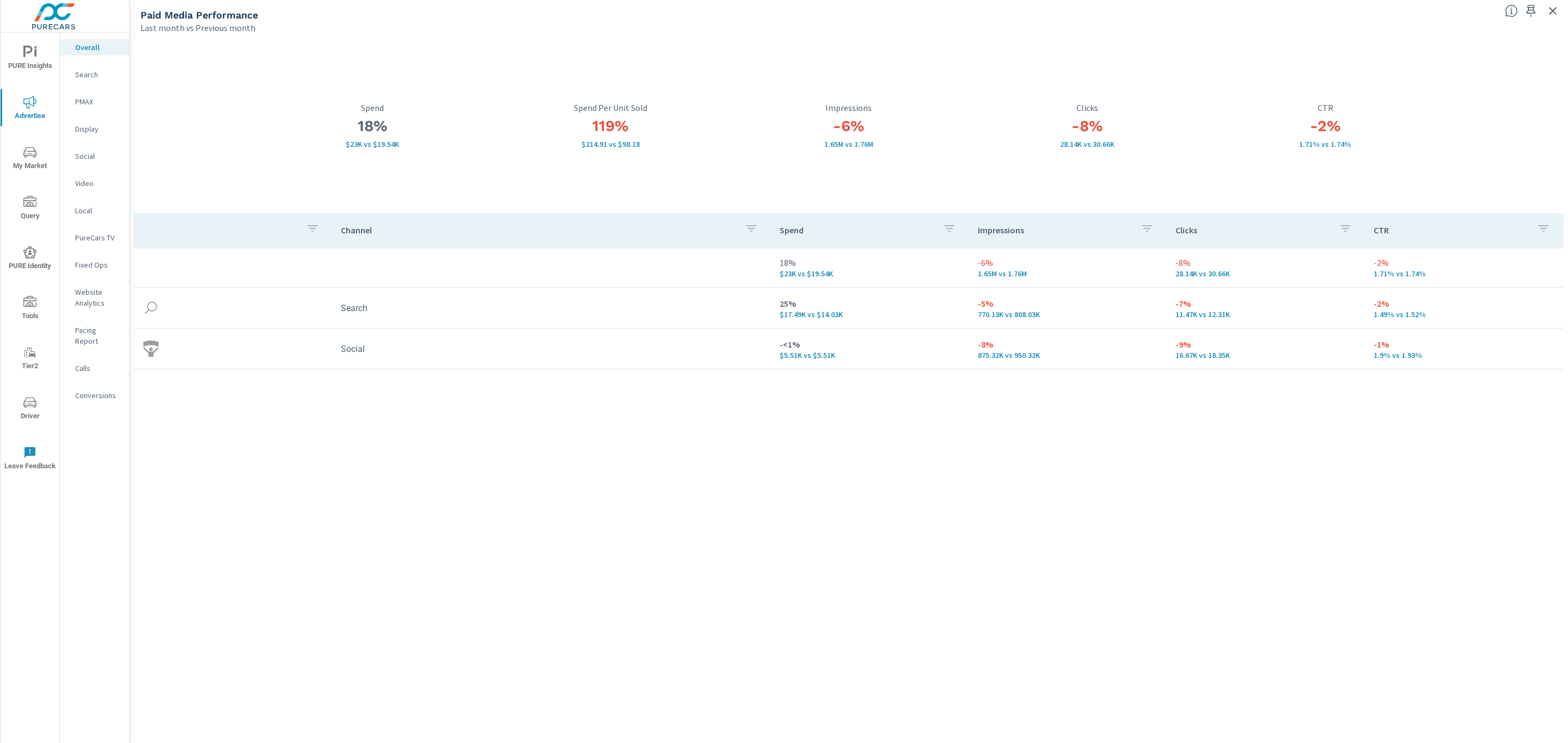
click at [83, 75] on p "Search" at bounding box center [98, 75] width 45 height 11
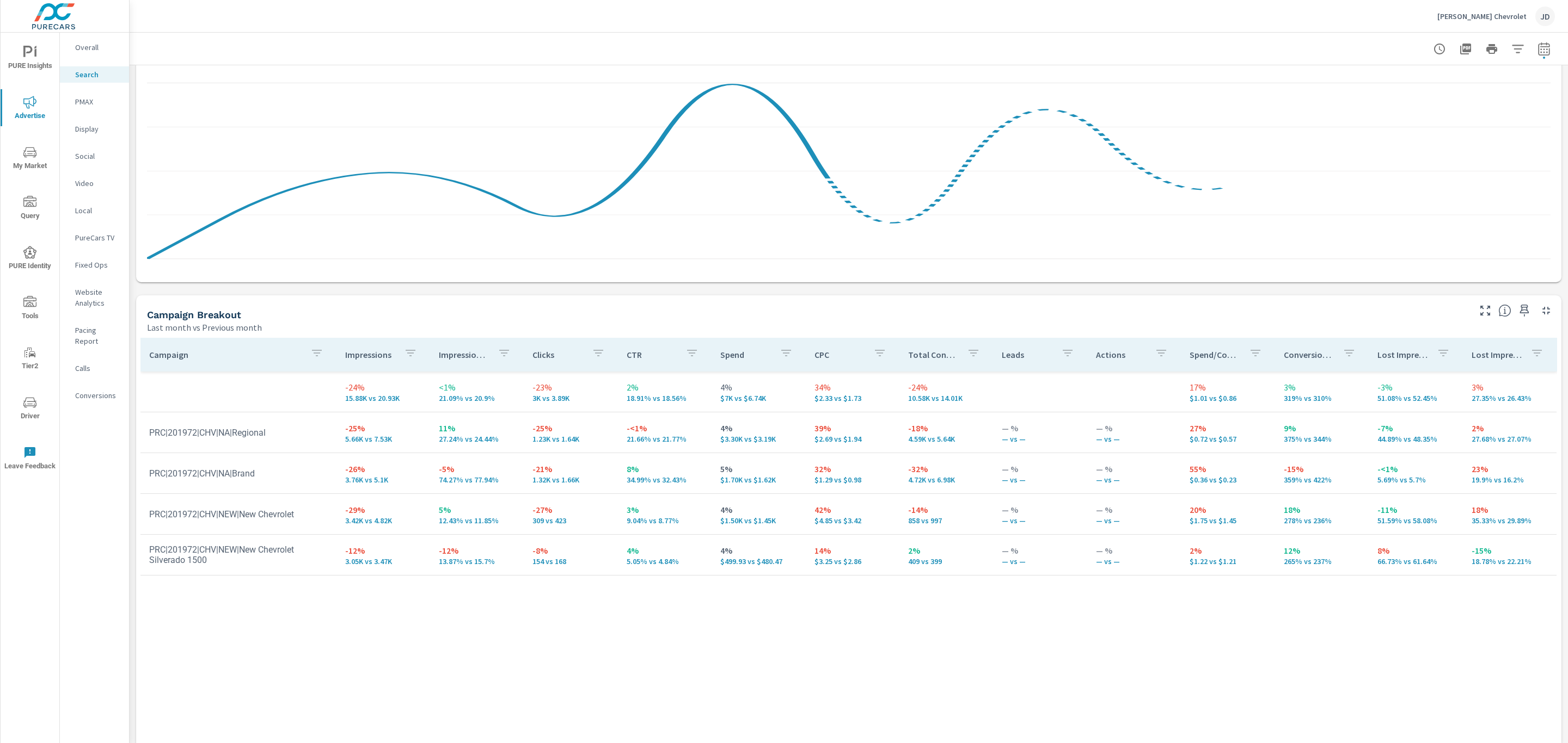
scroll to position [826, 0]
